Goal: Task Accomplishment & Management: Manage account settings

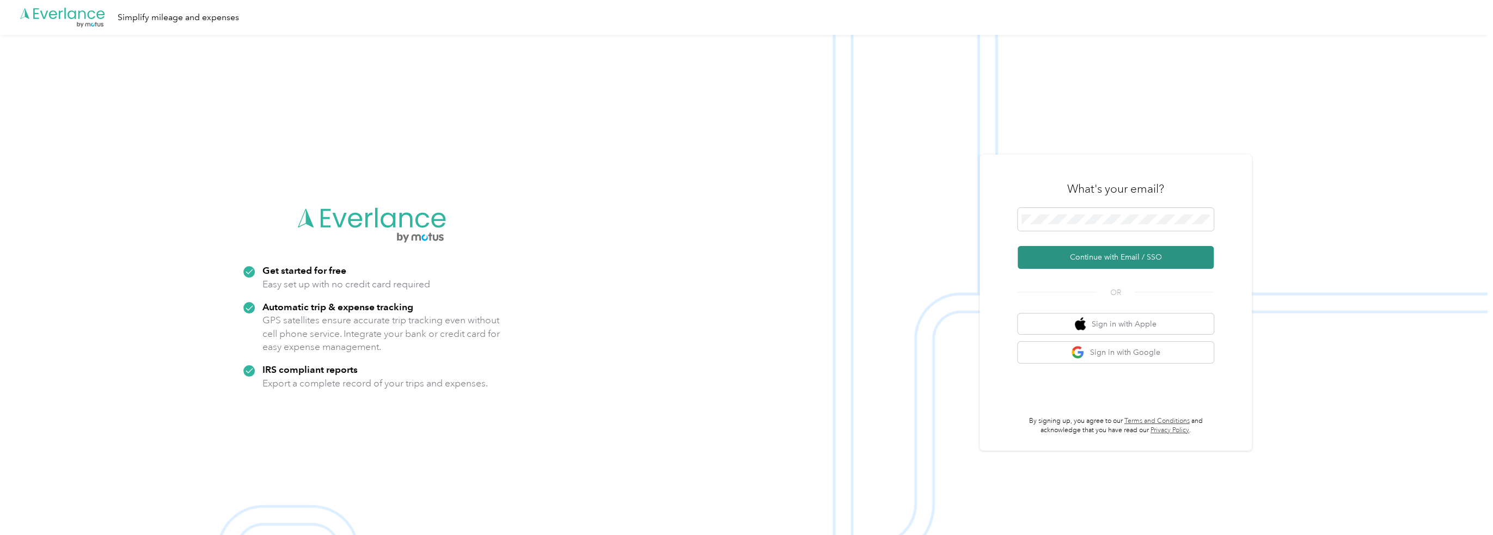
click at [1124, 265] on button "Continue with Email / SSO" at bounding box center [1116, 257] width 196 height 23
click at [1089, 260] on button "Continue with Email / SSO" at bounding box center [1116, 257] width 196 height 23
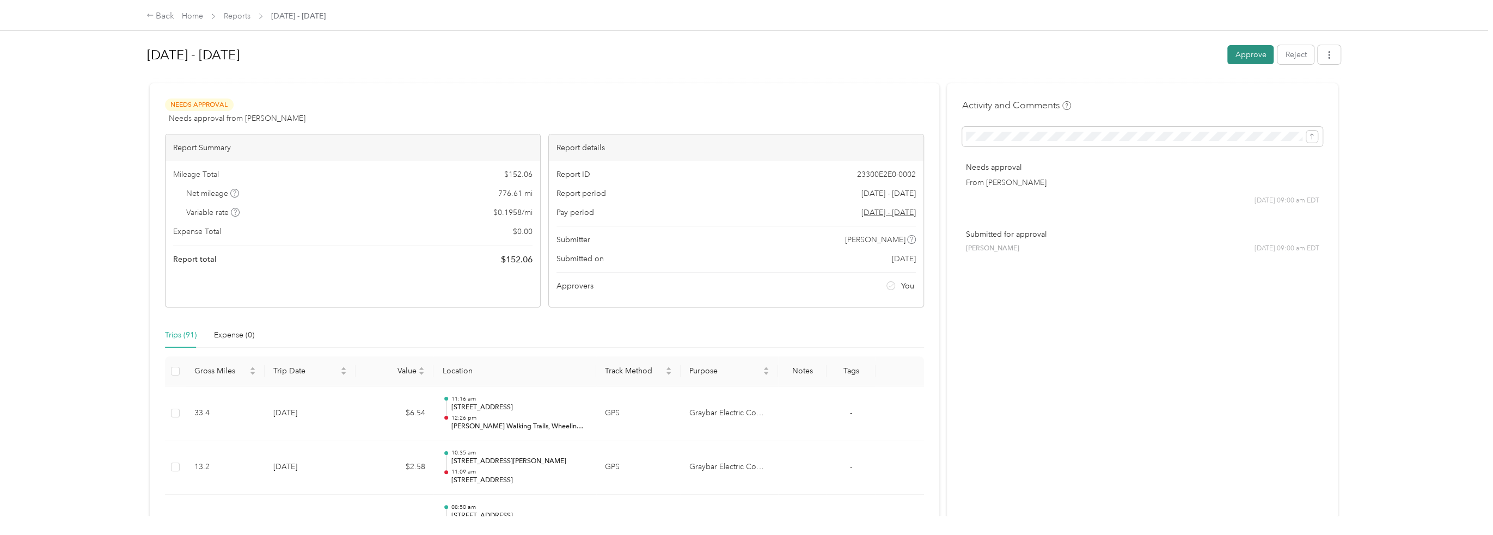
click at [1244, 58] on button "Approve" at bounding box center [1250, 54] width 46 height 19
